Goal: Transaction & Acquisition: Purchase product/service

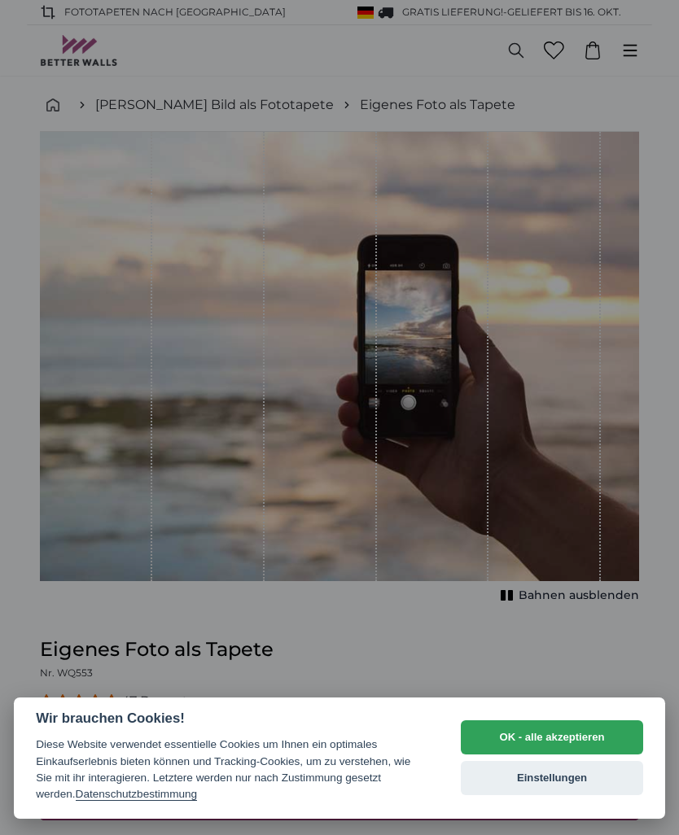
click at [569, 727] on button "OK - alle akzeptieren" at bounding box center [552, 737] width 182 height 34
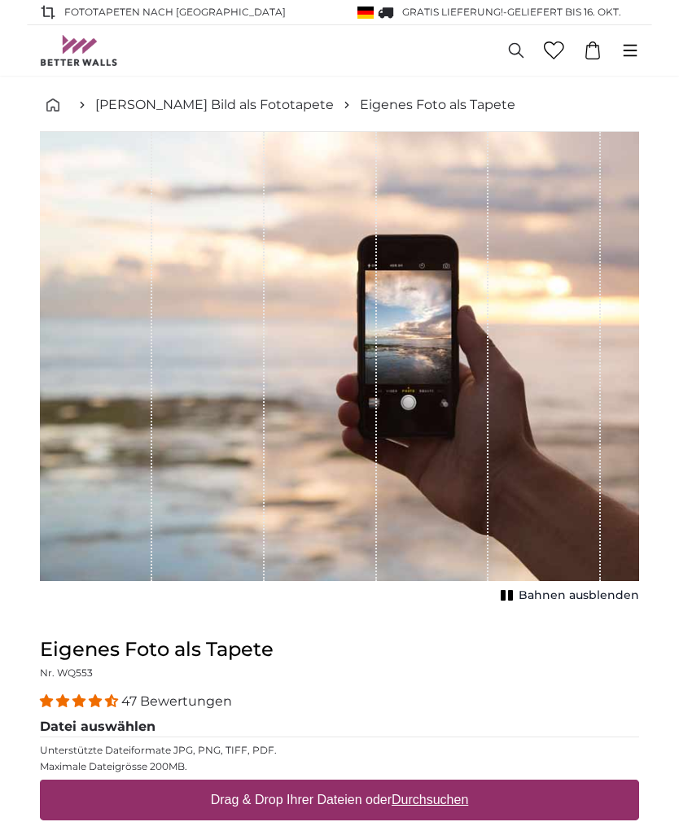
scroll to position [350, 0]
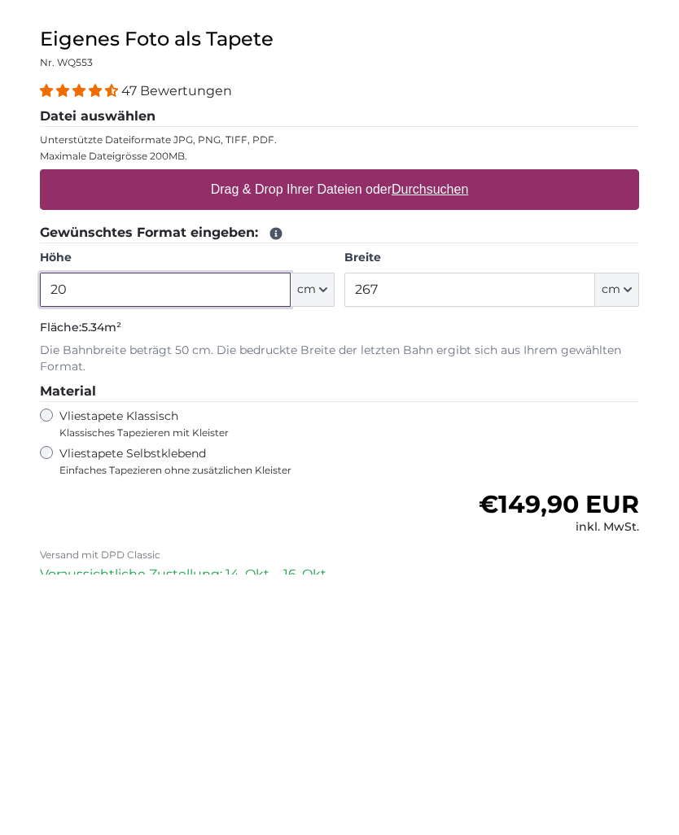
type input "2"
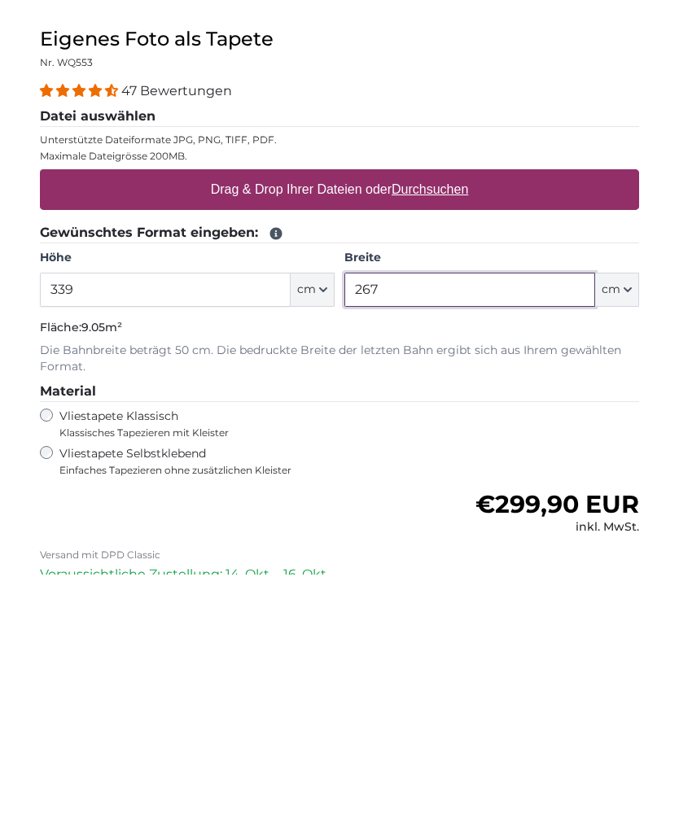
click at [538, 533] on input "267" at bounding box center [469, 550] width 251 height 34
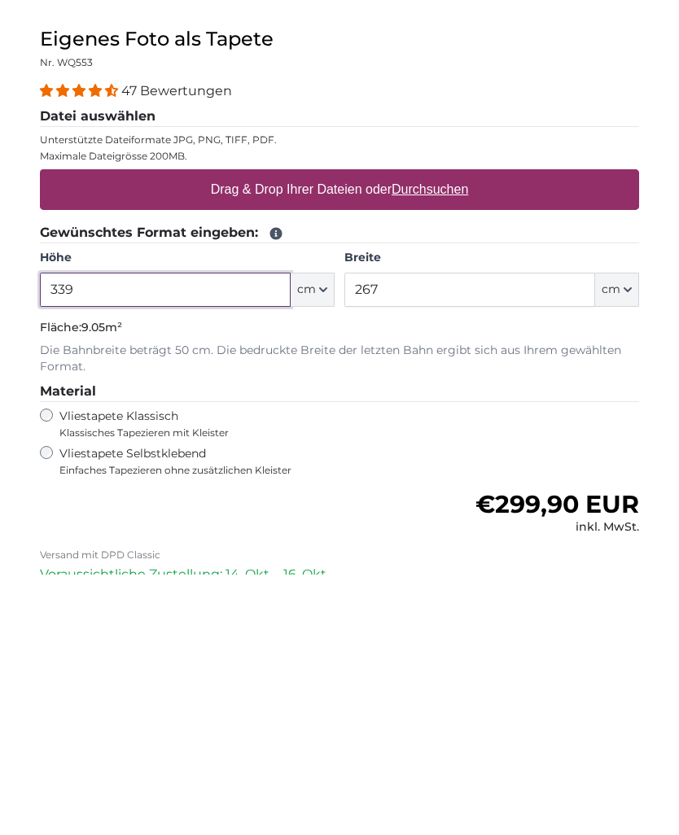
click at [186, 533] on input "339" at bounding box center [165, 550] width 251 height 34
type input "3"
type input "240"
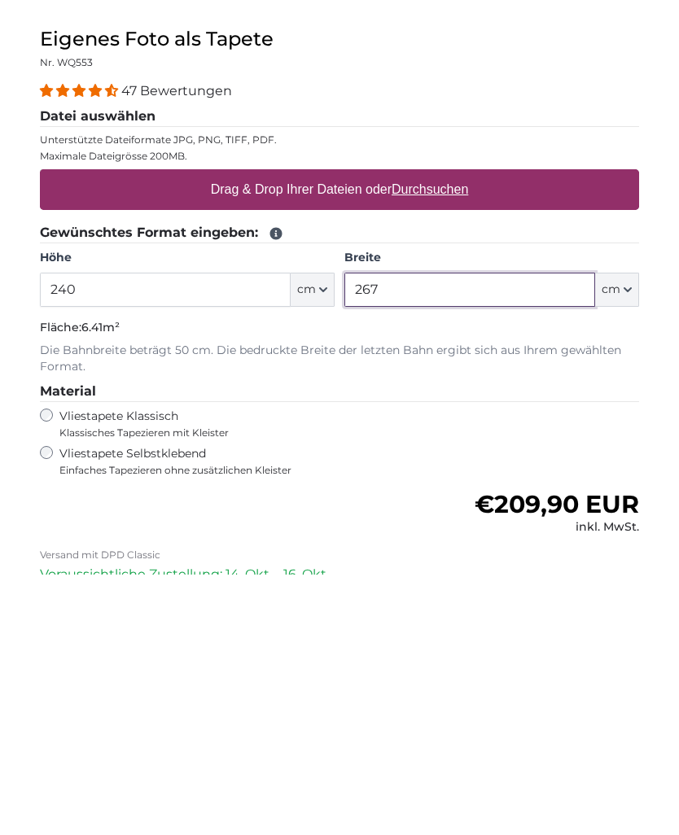
click at [484, 533] on input "267" at bounding box center [469, 550] width 251 height 34
type input "2"
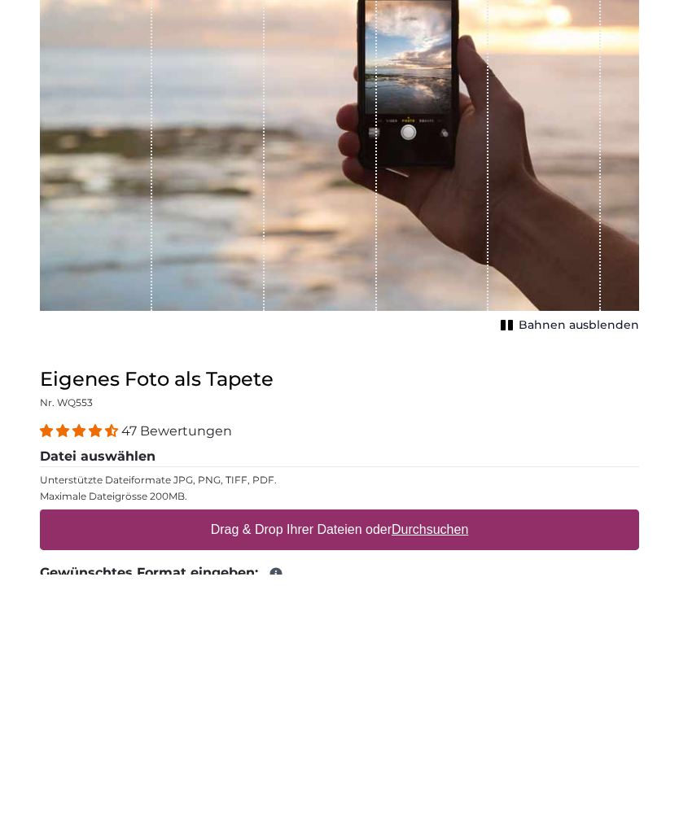
scroll to position [12, 0]
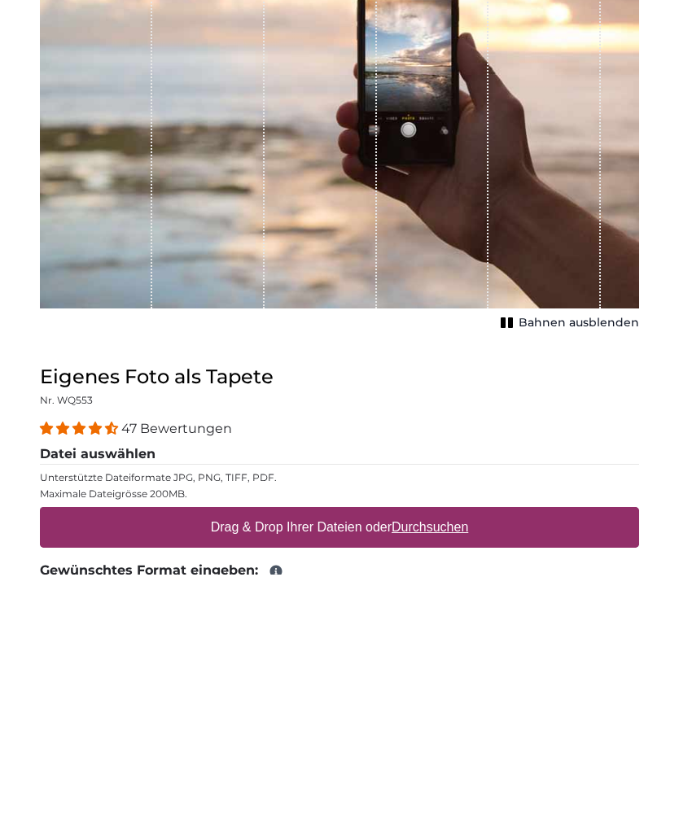
type input "339"
click at [452, 781] on u "Durchsuchen" at bounding box center [430, 788] width 77 height 14
click at [452, 768] on input "Drag & Drop Ihrer Dateien oder Durchsuchen" at bounding box center [339, 770] width 599 height 5
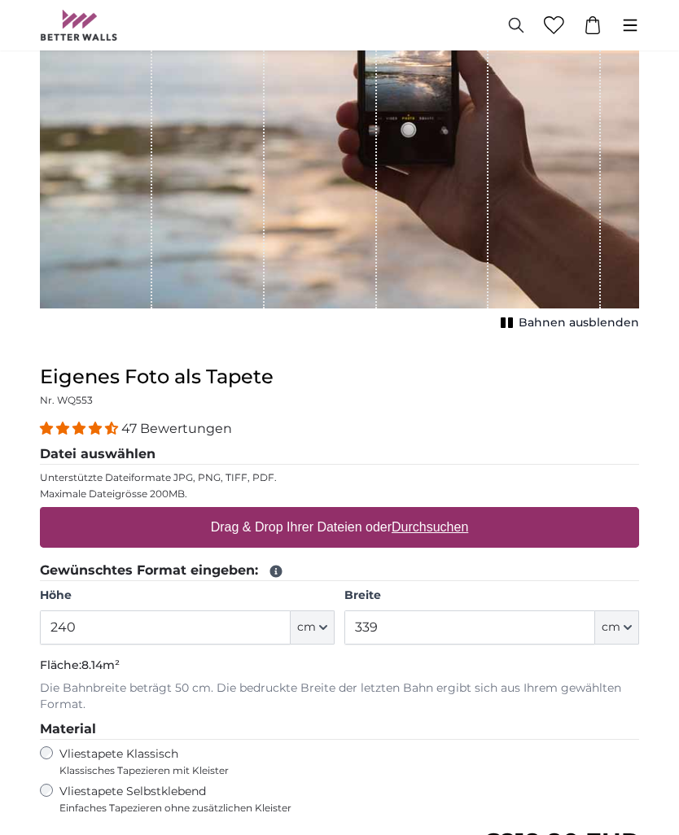
type input "**********"
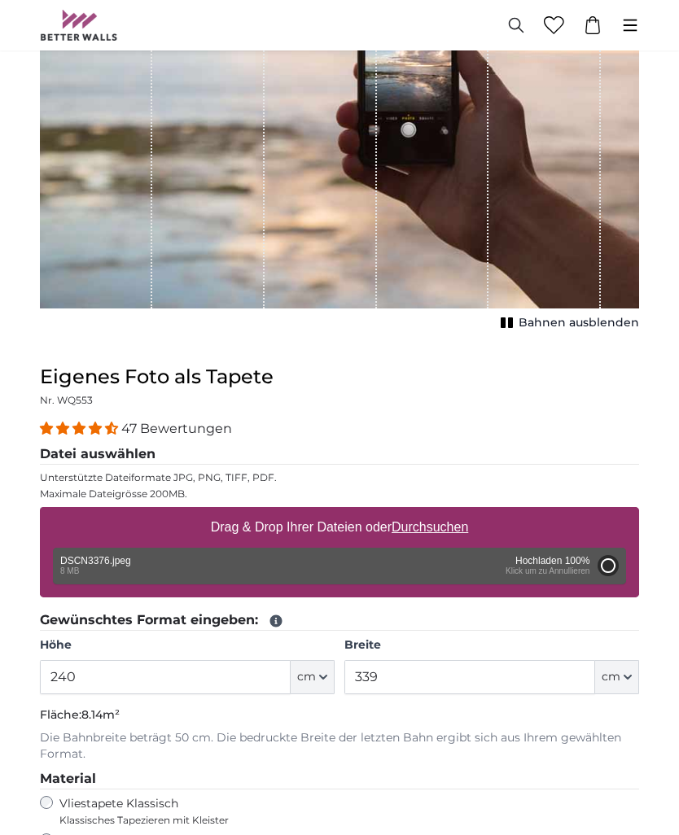
type input "200"
type input "266"
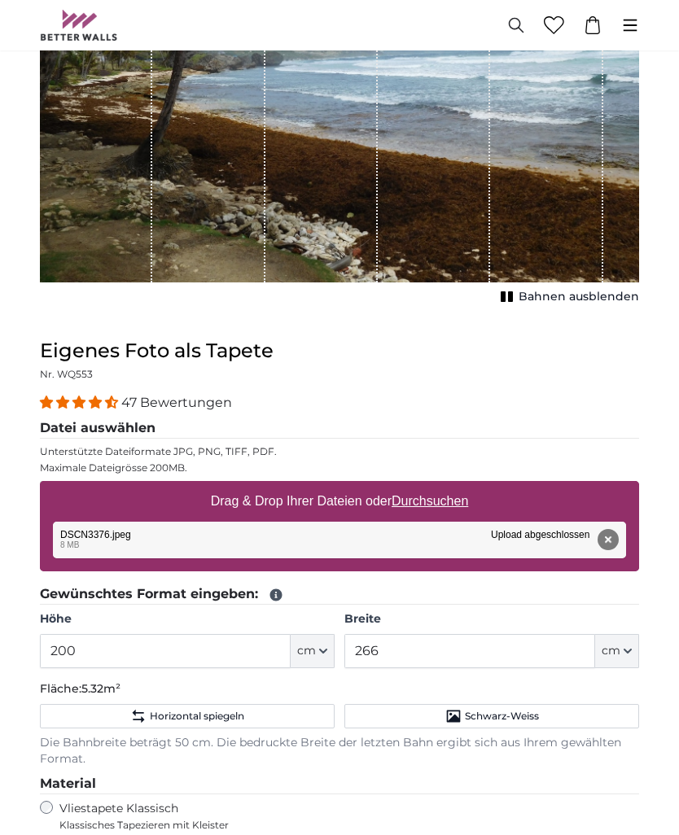
scroll to position [317, 0]
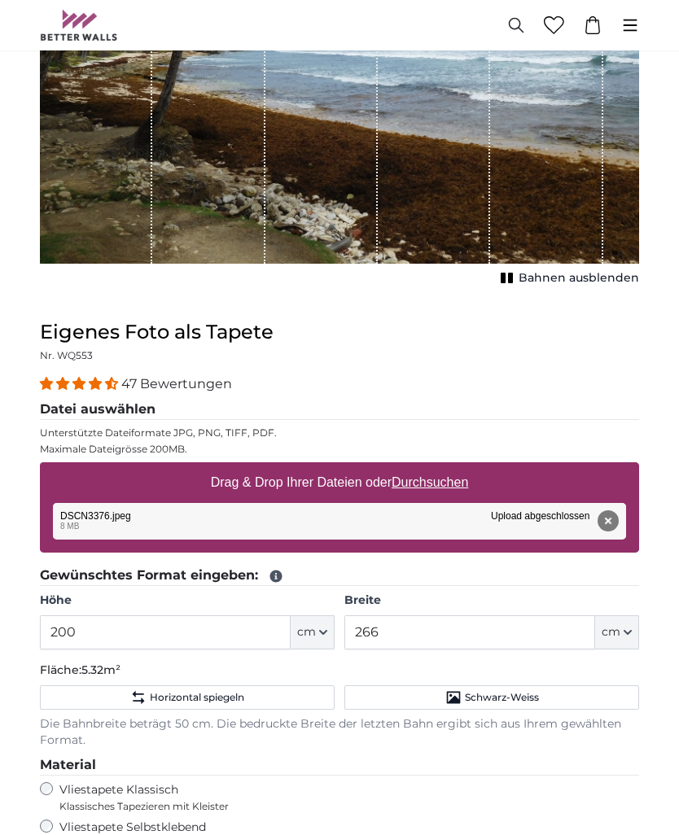
click at [255, 696] on button "Horizontal spiegeln" at bounding box center [187, 697] width 295 height 24
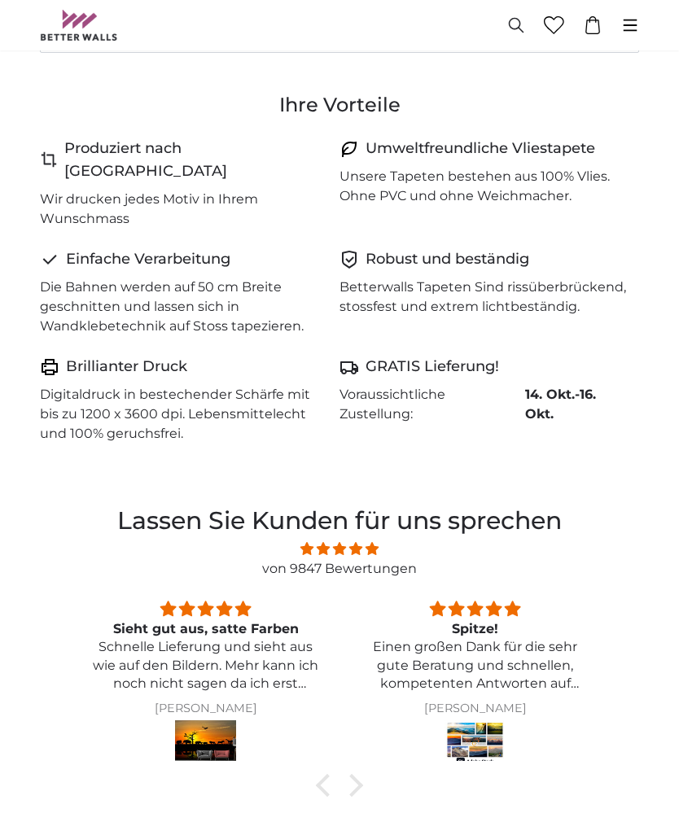
scroll to position [977, 0]
